Goal: Transaction & Acquisition: Purchase product/service

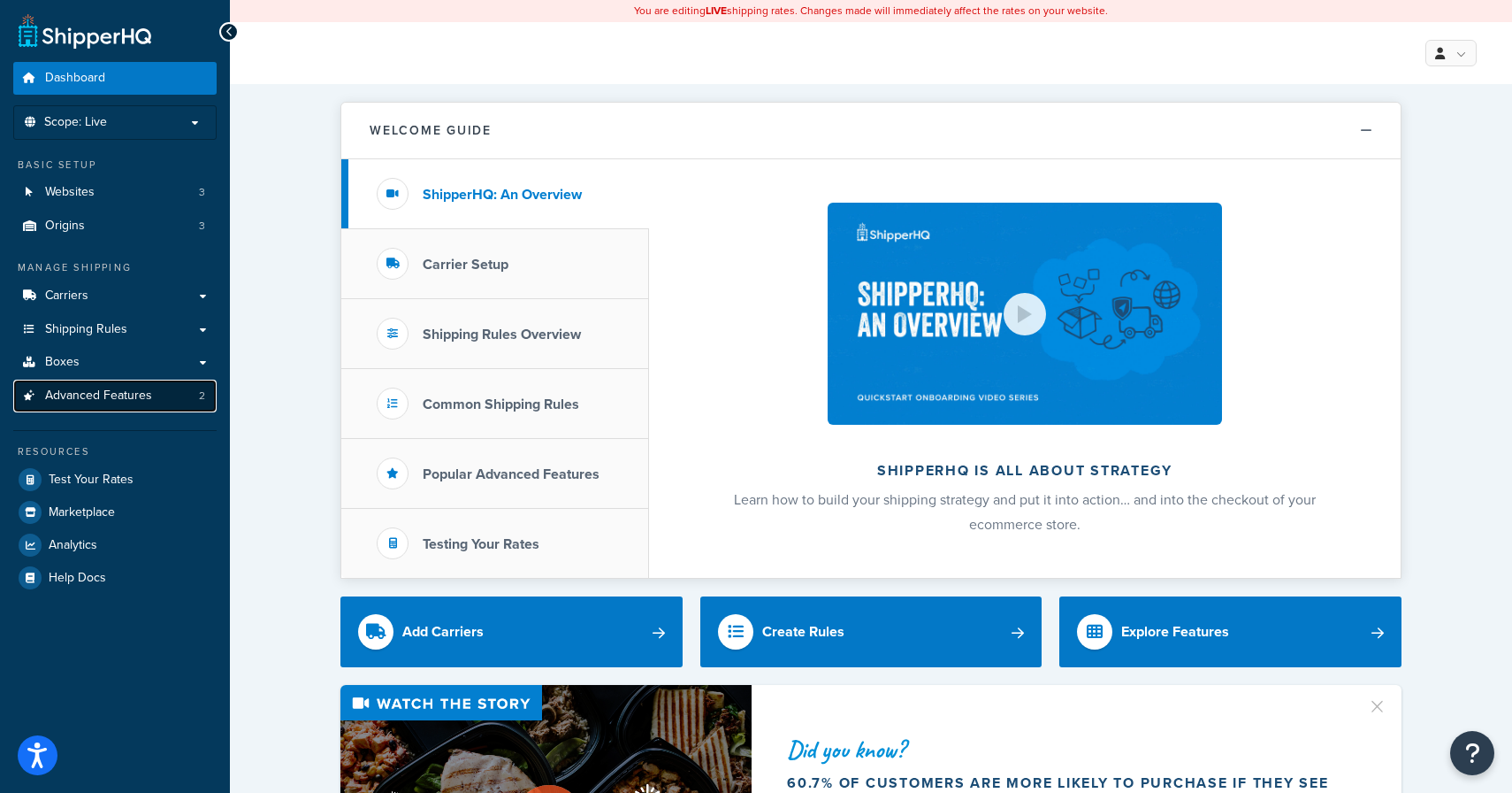
click at [120, 399] on span "Advanced Features" at bounding box center [99, 396] width 107 height 15
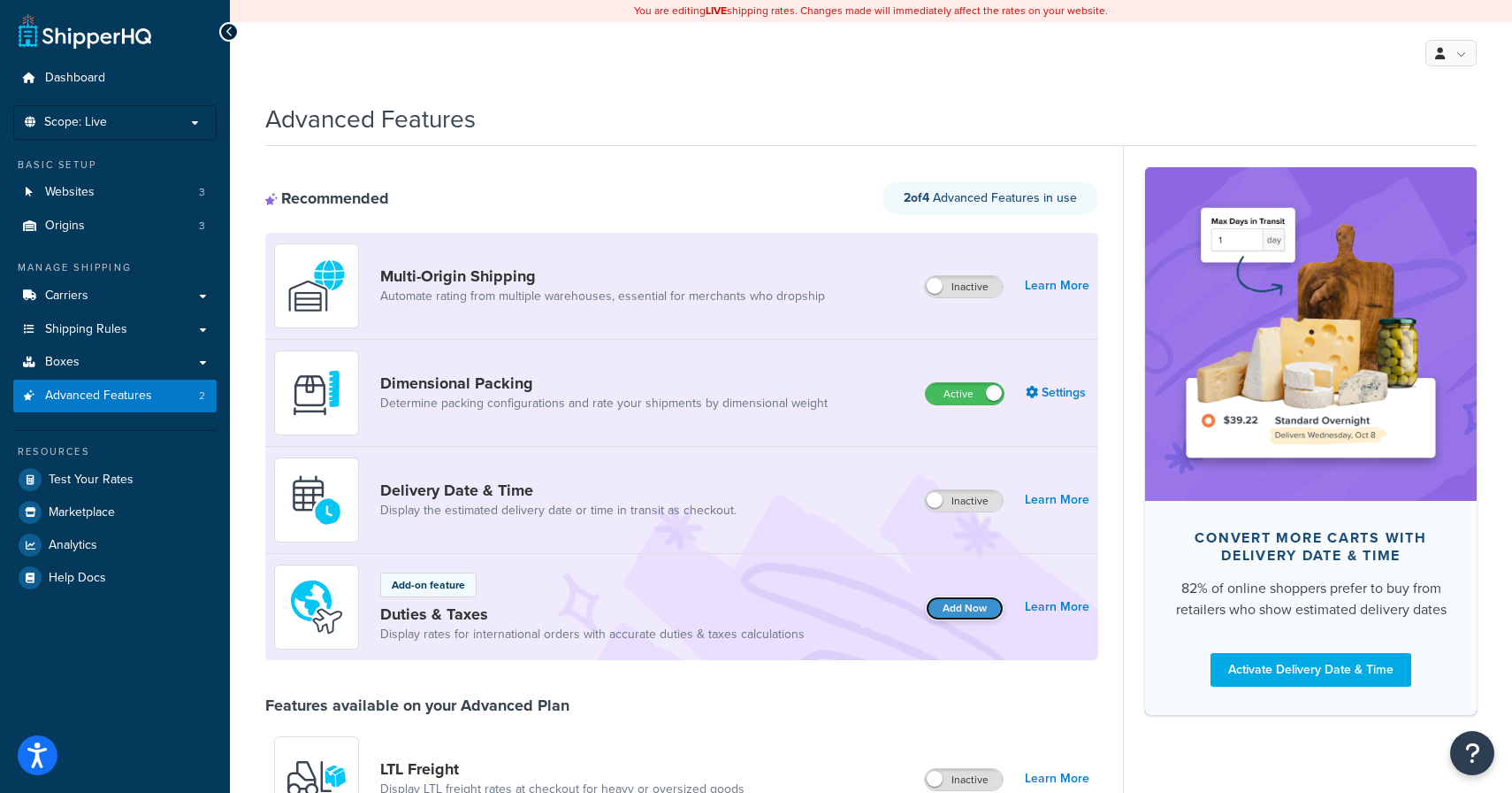
click at [942, 611] on button "Add Now" at bounding box center [965, 608] width 78 height 24
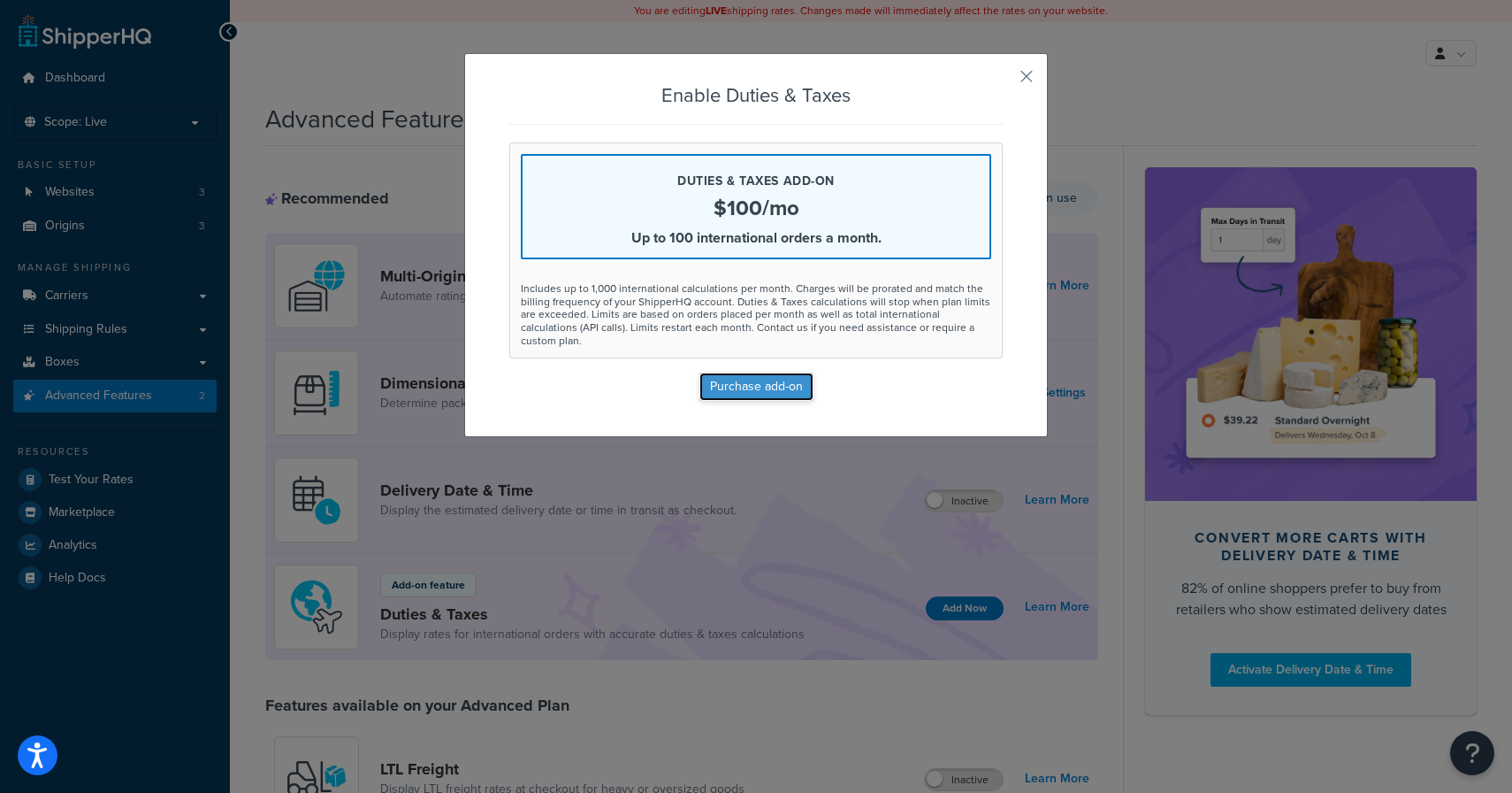
click at [780, 373] on button "Purchase add-on" at bounding box center [756, 387] width 114 height 28
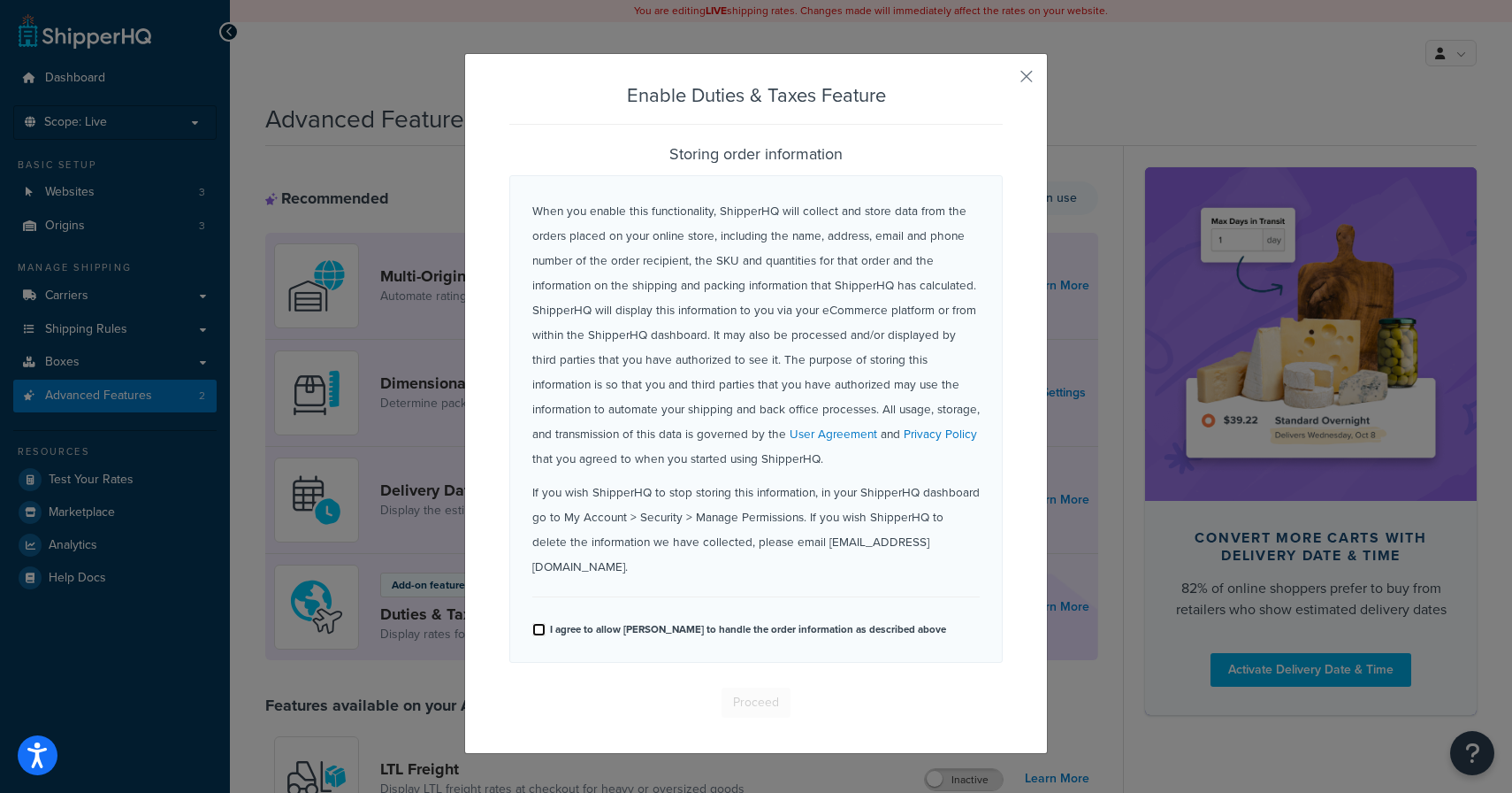
click at [539, 622] on input "I agree to allow [PERSON_NAME] to handle the order information as described abo…" at bounding box center [539, 629] width 14 height 14
checkbox input "true"
click at [743, 688] on button "Proceed" at bounding box center [756, 702] width 69 height 30
